Goal: Task Accomplishment & Management: Use online tool/utility

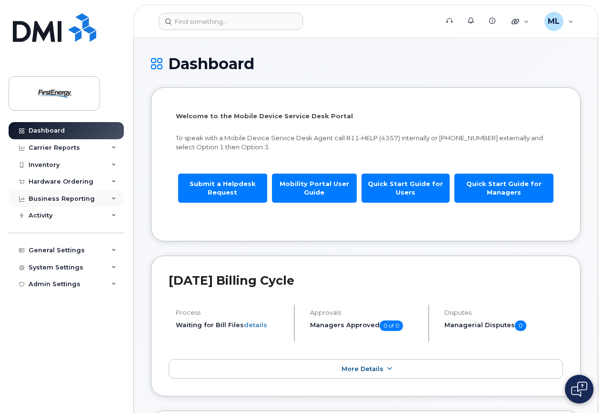
click at [68, 197] on div "Business Reporting" at bounding box center [62, 199] width 66 height 8
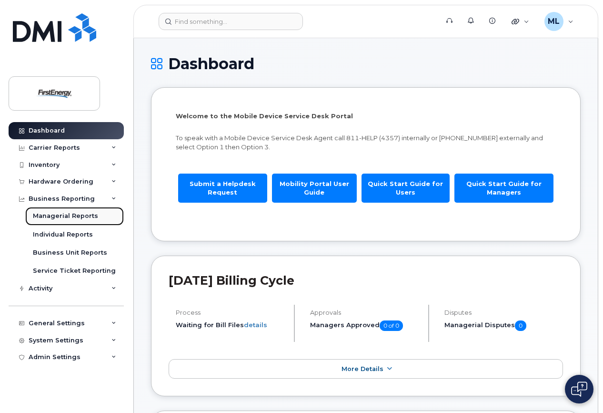
click at [68, 213] on div "Managerial Reports" at bounding box center [65, 216] width 65 height 9
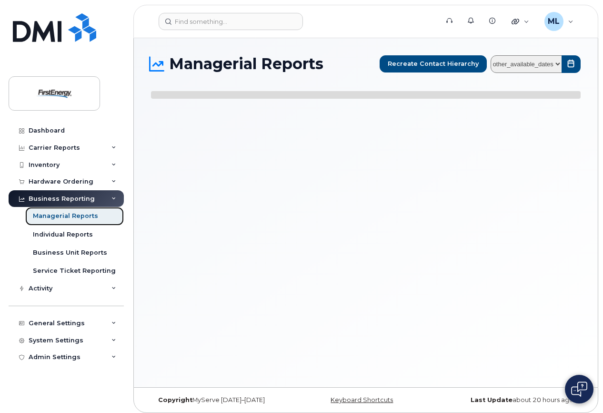
select select
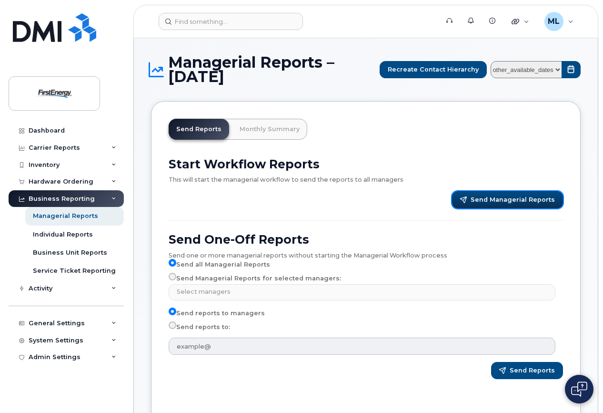
click at [525, 195] on span "Send Managerial Reports" at bounding box center [513, 199] width 84 height 9
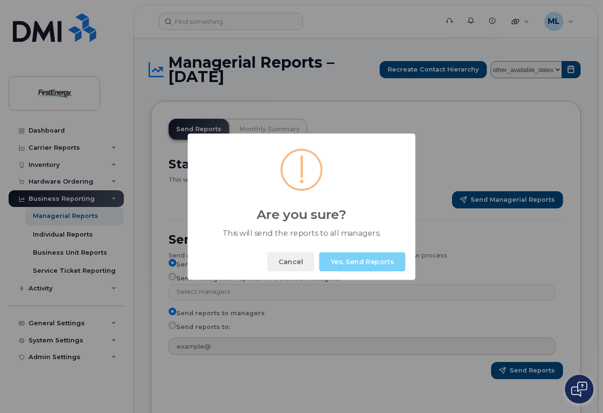
click at [369, 263] on button "Yes, Send Reports" at bounding box center [362, 261] width 86 height 19
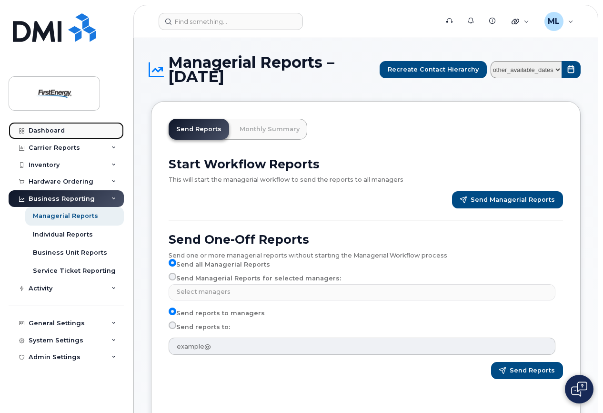
click at [50, 130] on div "Dashboard" at bounding box center [47, 131] width 36 height 8
